Goal: Entertainment & Leisure: Consume media (video, audio)

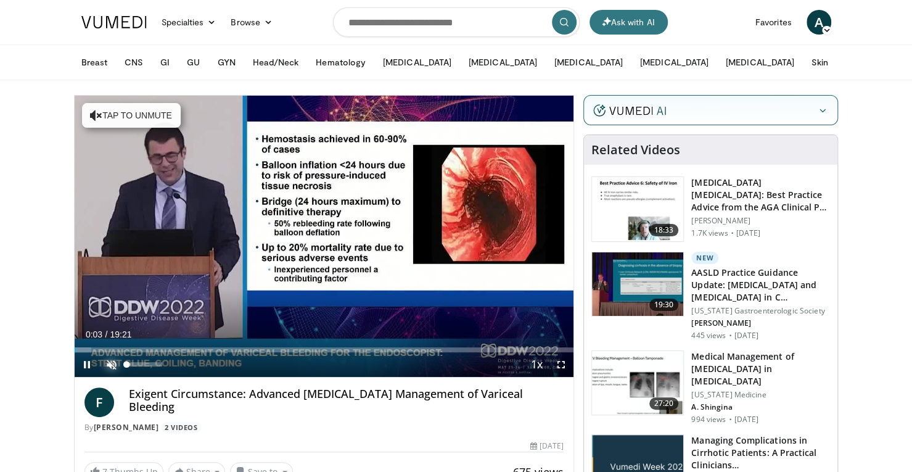
click at [113, 362] on span "Video Player" at bounding box center [111, 364] width 25 height 25
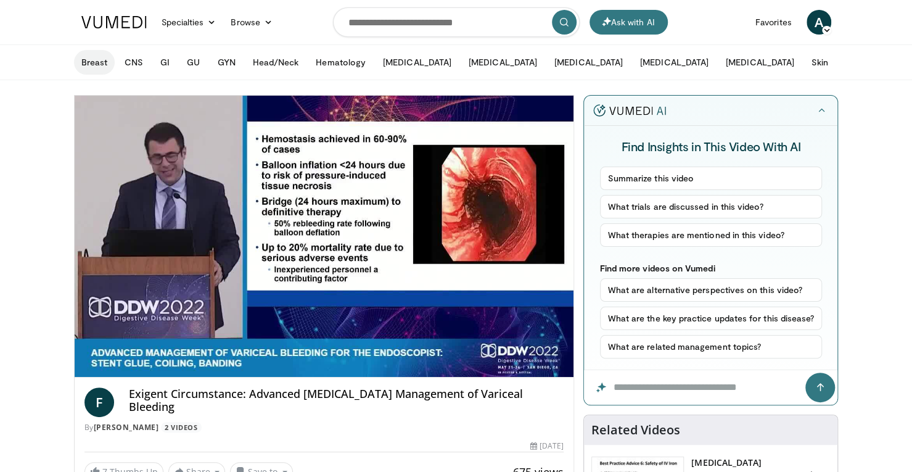
click at [81, 65] on button "Breast" at bounding box center [94, 62] width 41 height 25
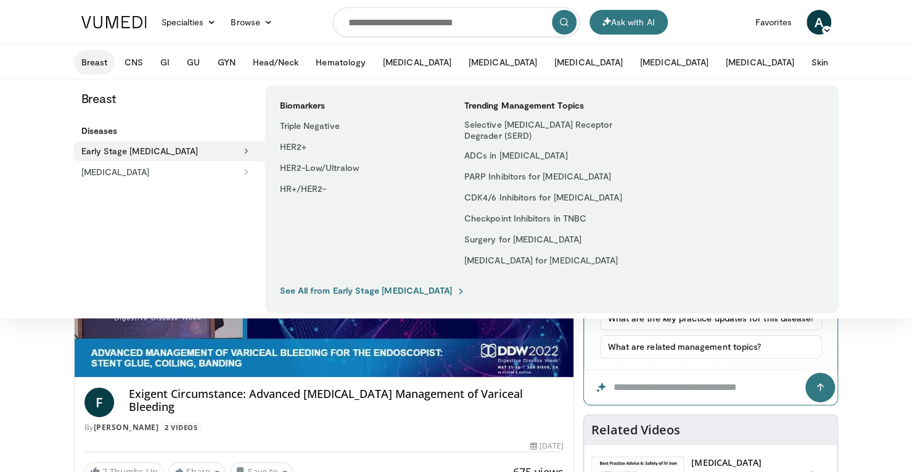
click at [838, 62] on button "More" at bounding box center [862, 62] width 48 height 25
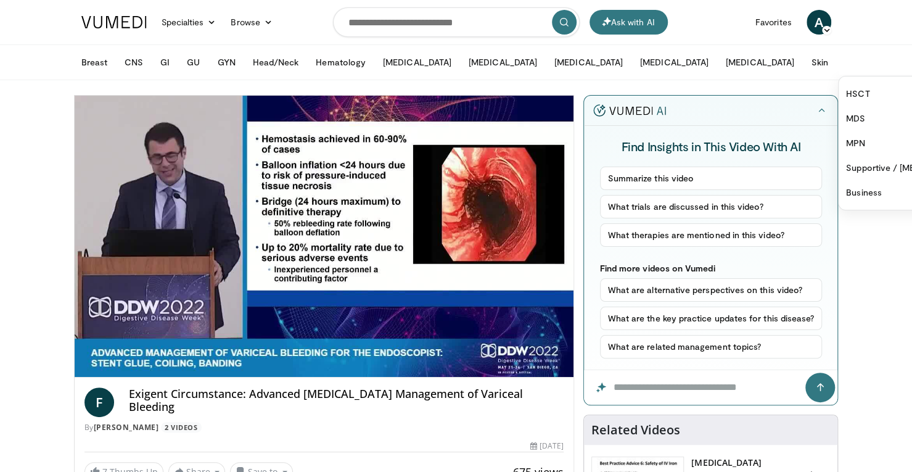
click at [838, 61] on button "More" at bounding box center [862, 62] width 48 height 25
click at [100, 60] on button "Breast" at bounding box center [94, 62] width 41 height 25
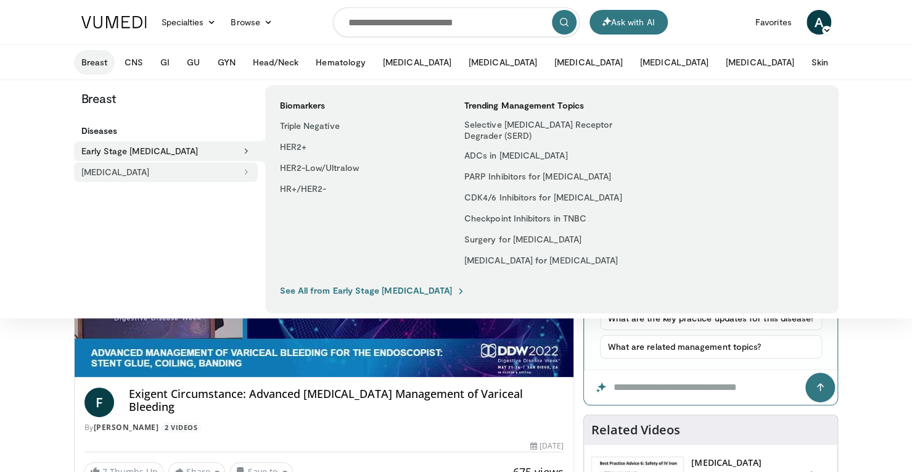
click at [144, 168] on button "[MEDICAL_DATA]" at bounding box center [166, 172] width 184 height 20
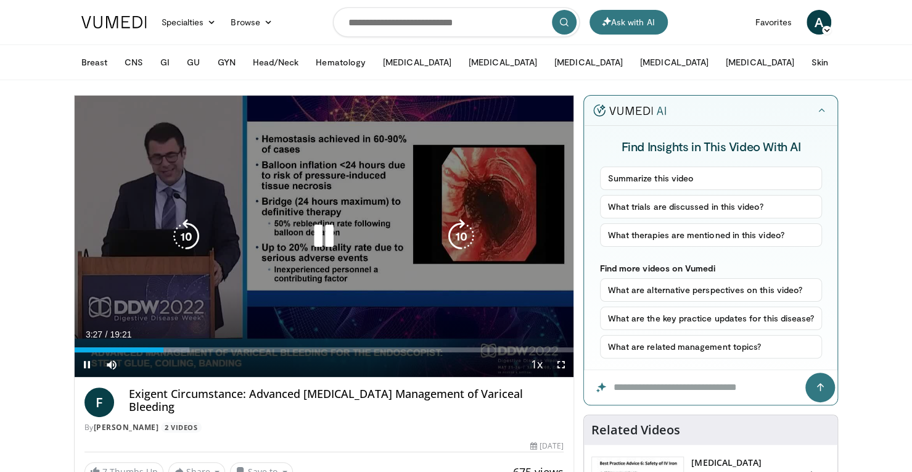
click at [139, 327] on div "10 seconds Tap to unmute" at bounding box center [325, 236] width 500 height 281
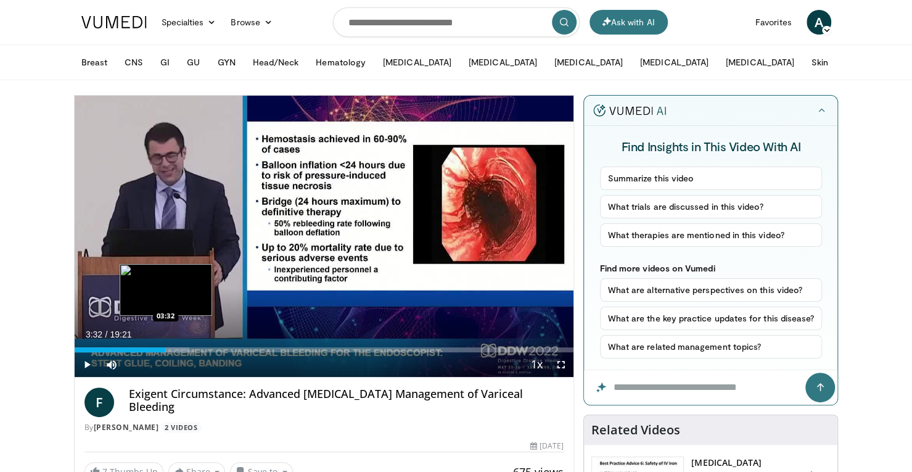
click at [165, 344] on div "Loaded : 23.06% 03:32 03:32" at bounding box center [325, 347] width 500 height 12
click at [181, 349] on div "Loaded : 23.92% 03:32 04:09" at bounding box center [325, 349] width 500 height 5
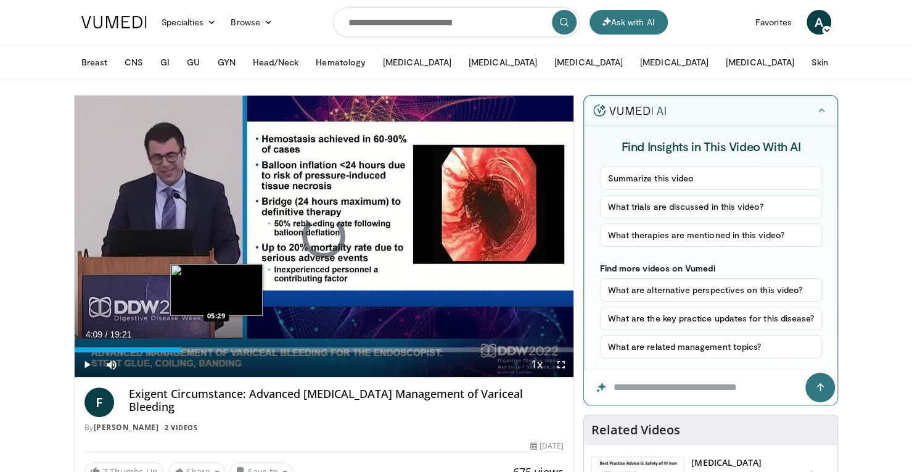
click at [216, 345] on div "Loaded : 0.00% 04:09 05:29" at bounding box center [325, 347] width 500 height 12
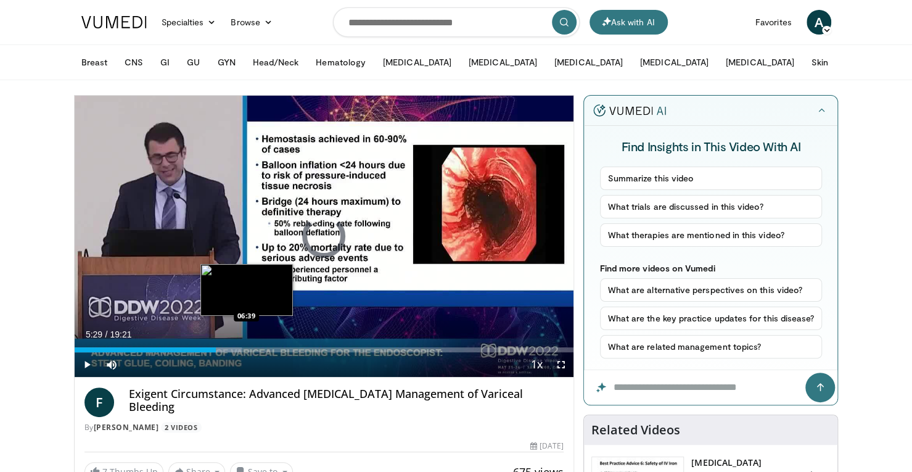
click at [247, 344] on div "Loaded : 33.59% 05:29 06:39" at bounding box center [325, 347] width 500 height 12
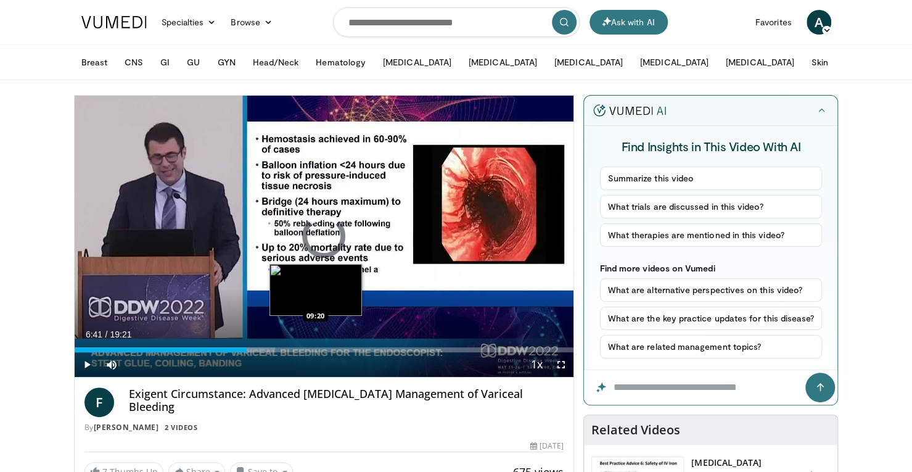
click at [315, 348] on div "Loaded : 40.15% 06:41 09:20" at bounding box center [325, 349] width 500 height 5
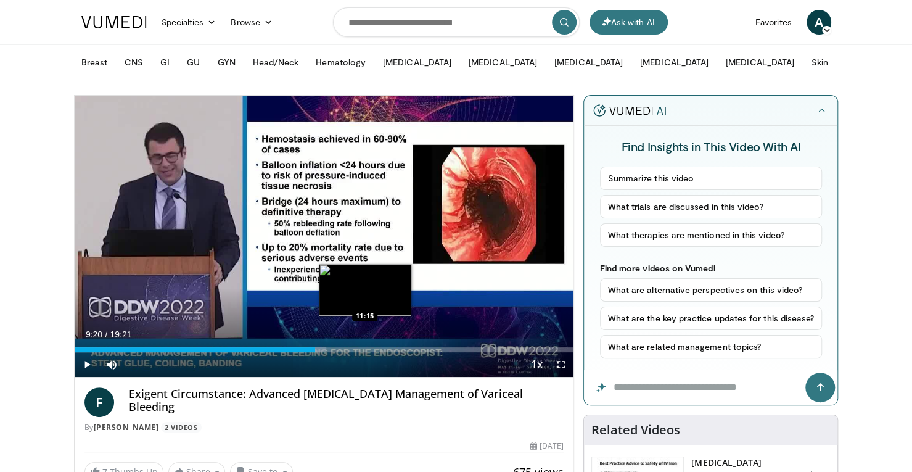
click at [365, 349] on div "Loaded : 50.41% 09:20 11:15" at bounding box center [325, 349] width 500 height 5
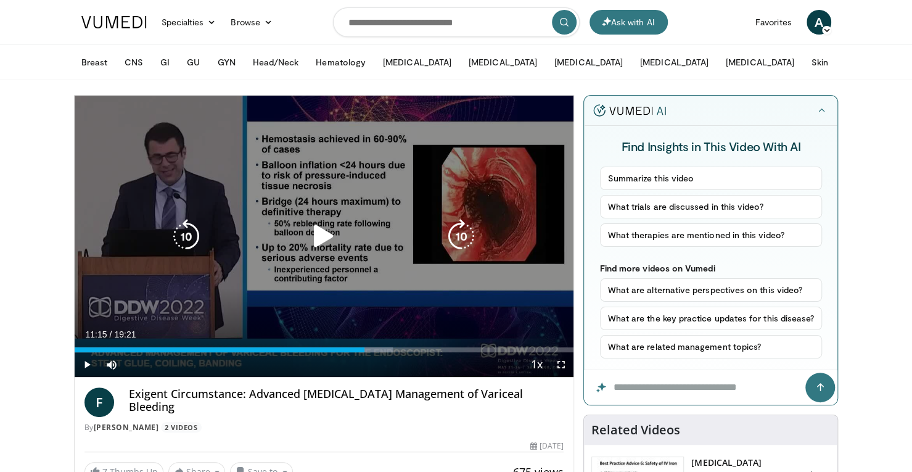
click at [323, 244] on icon "Video Player" at bounding box center [324, 236] width 35 height 35
